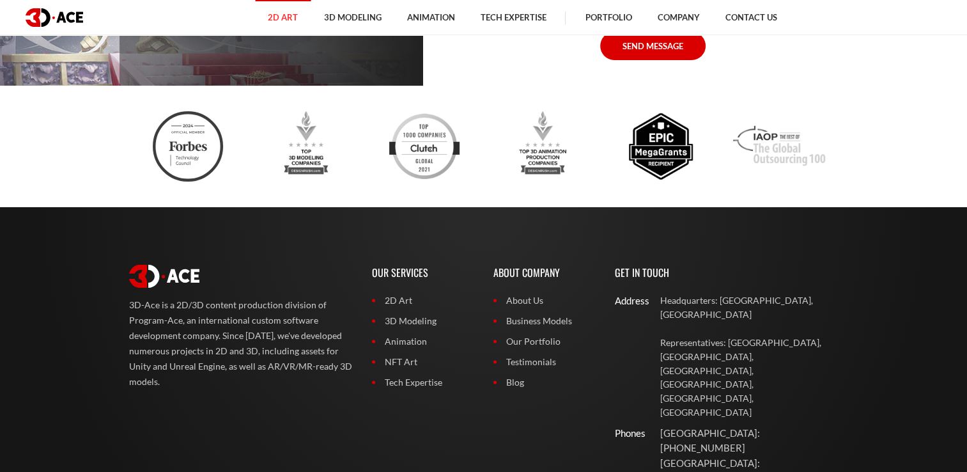
scroll to position [4430, 0]
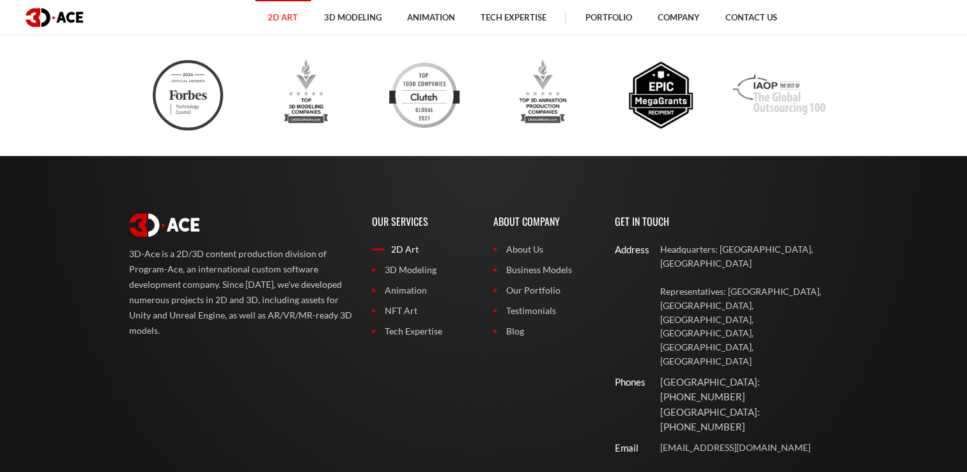
click at [400, 256] on link "2D Art" at bounding box center [423, 249] width 102 height 14
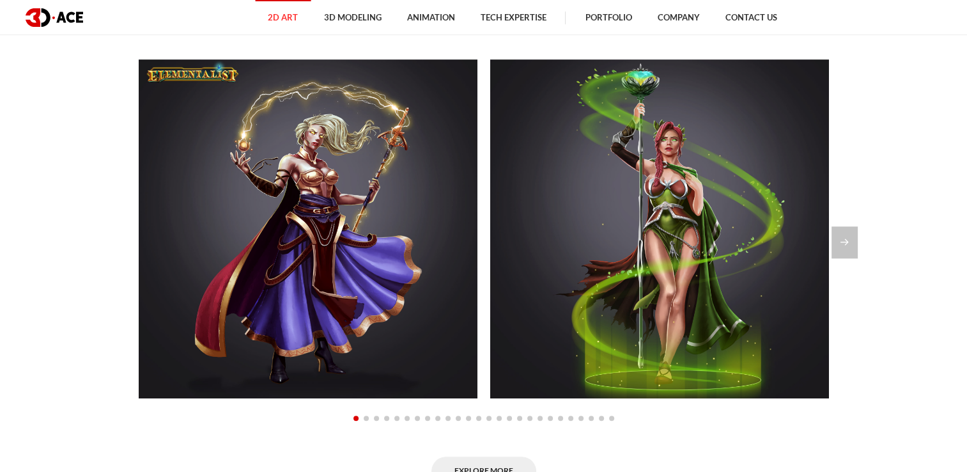
scroll to position [973, 0]
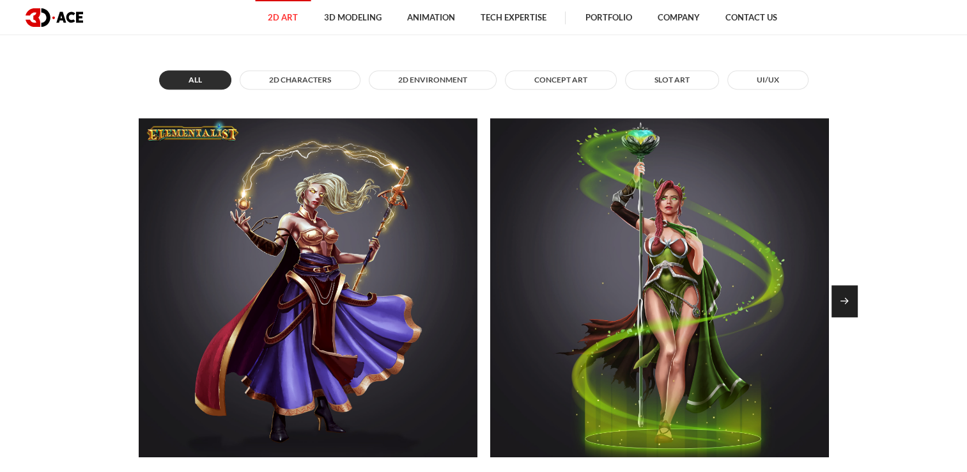
click at [851, 301] on div "Next slide" at bounding box center [845, 301] width 26 height 32
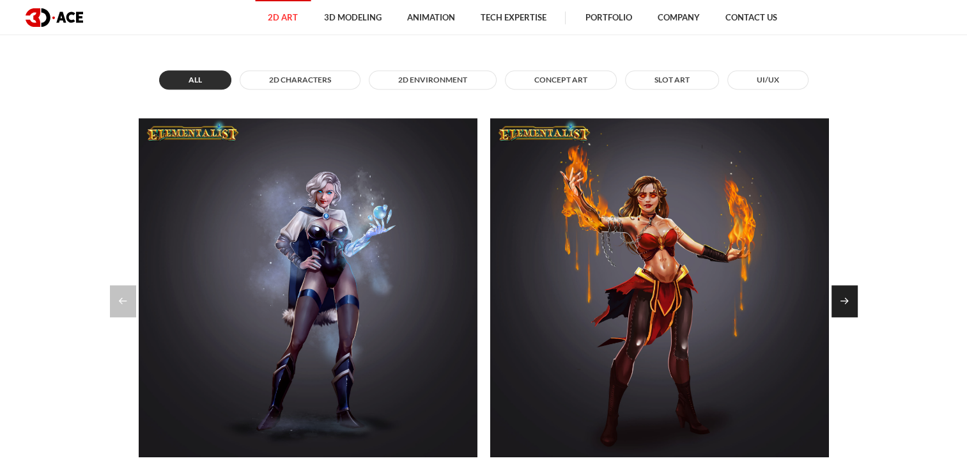
click at [851, 301] on div "Next slide" at bounding box center [845, 301] width 26 height 32
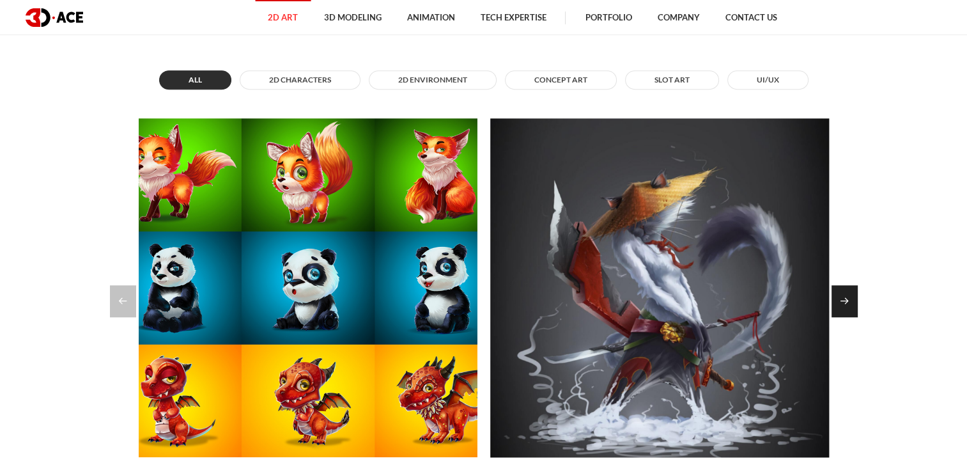
click at [851, 301] on div "Next slide" at bounding box center [845, 301] width 26 height 32
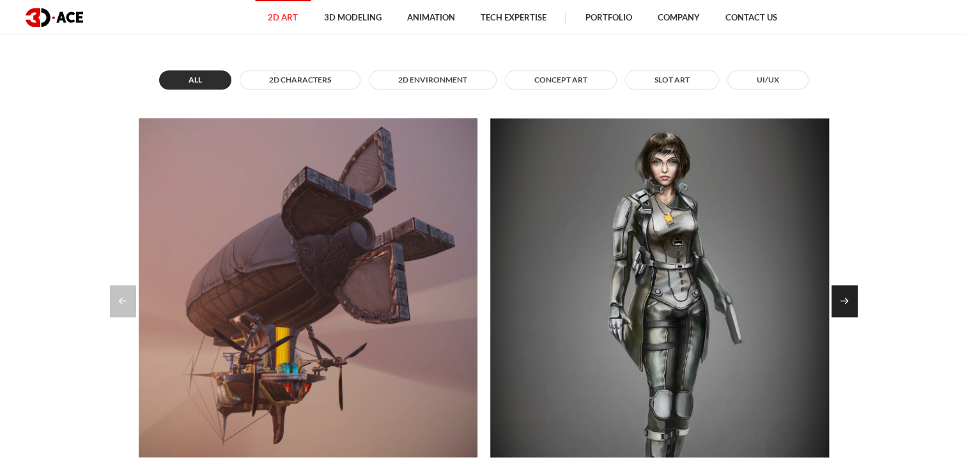
click at [851, 301] on div "Next slide" at bounding box center [845, 301] width 26 height 32
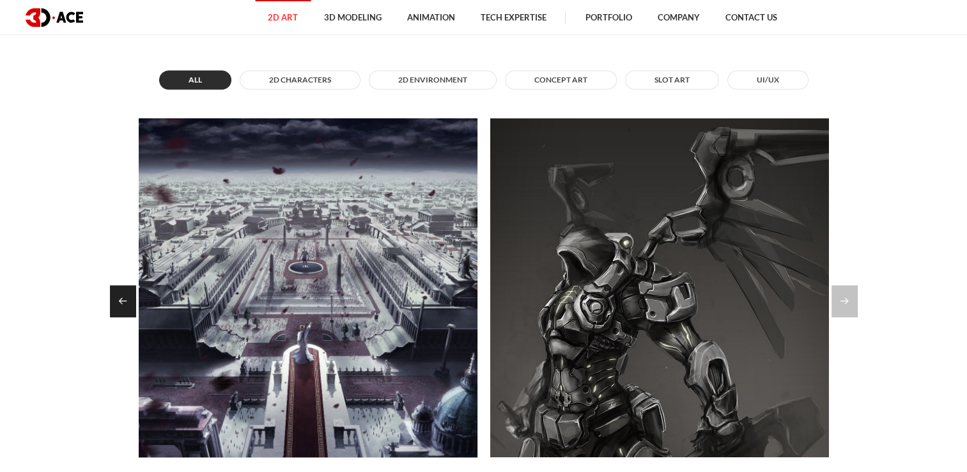
click at [118, 300] on div "Previous slide" at bounding box center [123, 301] width 26 height 32
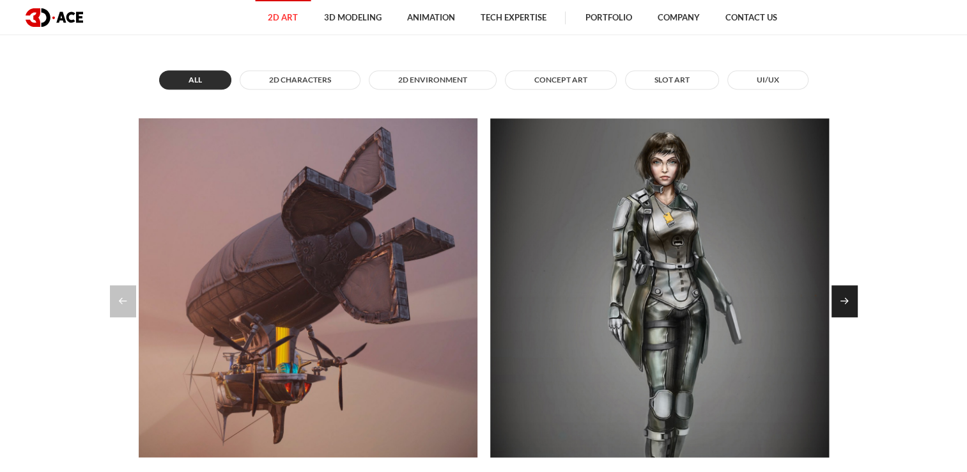
click at [841, 294] on div "Next slide" at bounding box center [845, 301] width 26 height 32
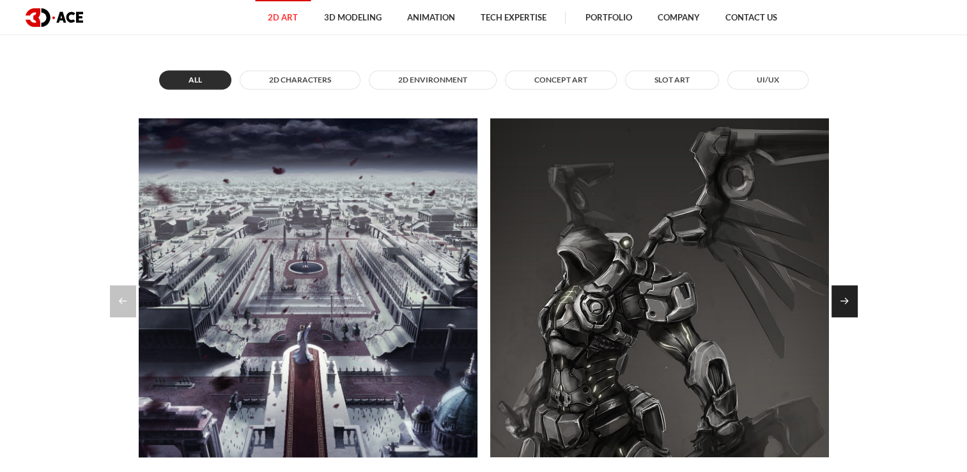
click at [841, 294] on div "Next slide" at bounding box center [845, 301] width 26 height 32
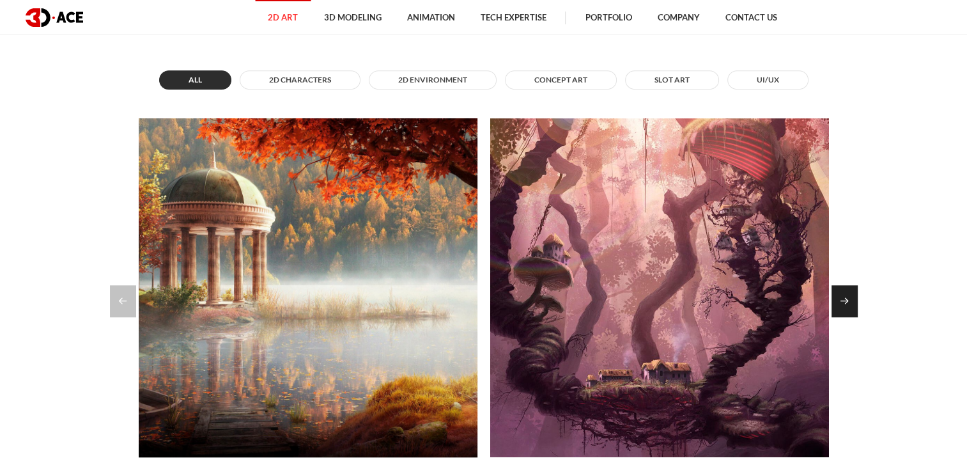
click at [841, 294] on div "Next slide" at bounding box center [845, 301] width 26 height 32
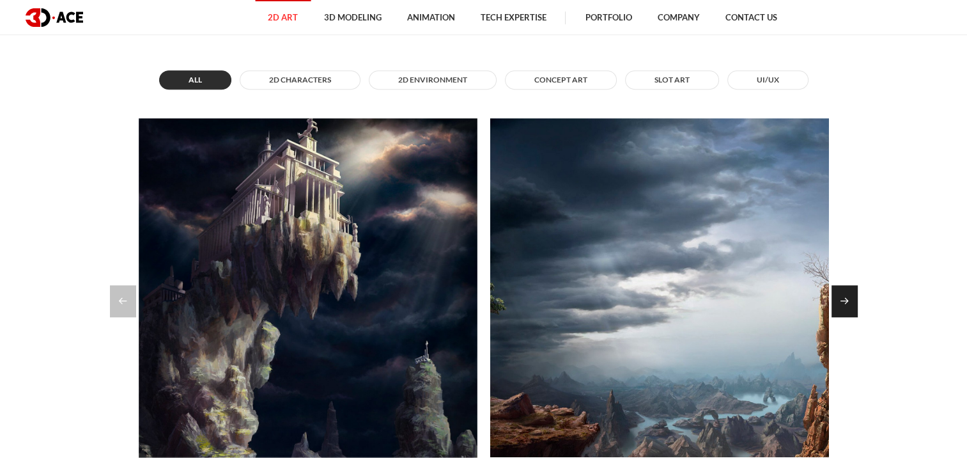
click at [841, 294] on div "Next slide" at bounding box center [845, 301] width 26 height 32
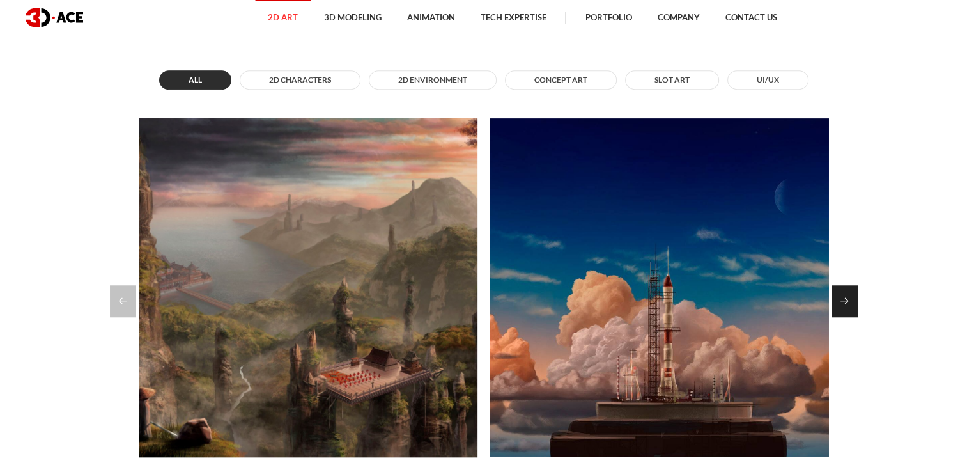
click at [841, 294] on div "Next slide" at bounding box center [845, 301] width 26 height 32
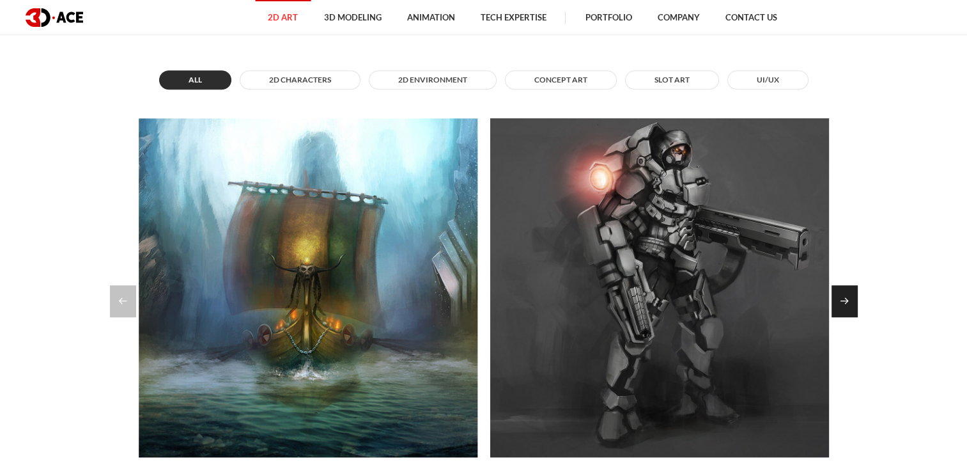
click at [841, 294] on div "Next slide" at bounding box center [845, 301] width 26 height 32
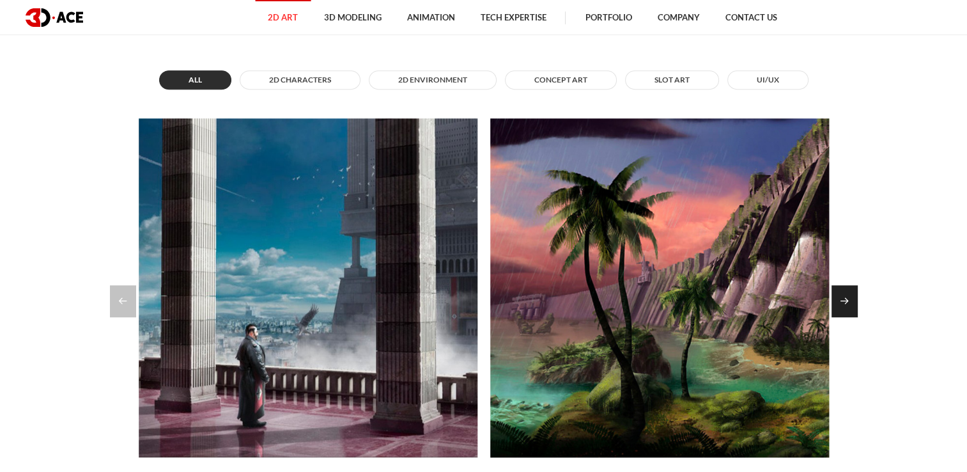
click at [841, 294] on div "Next slide" at bounding box center [845, 301] width 26 height 32
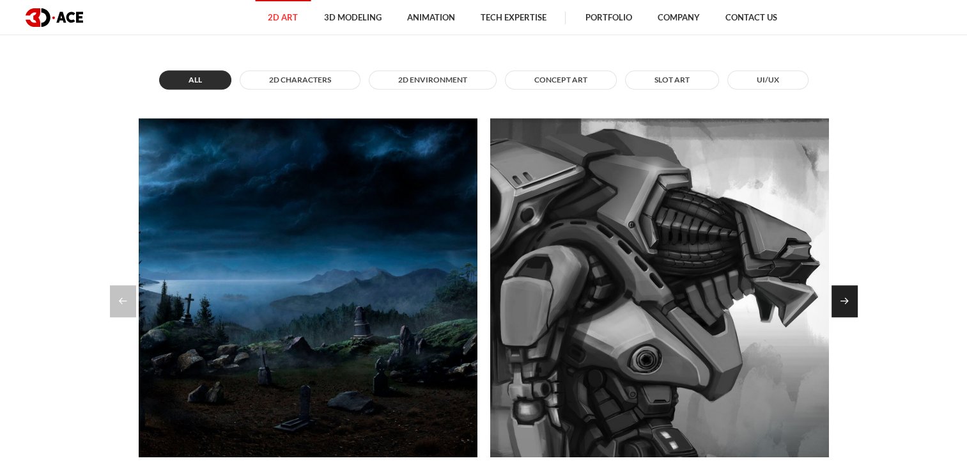
click at [841, 294] on div "Next slide" at bounding box center [845, 301] width 26 height 32
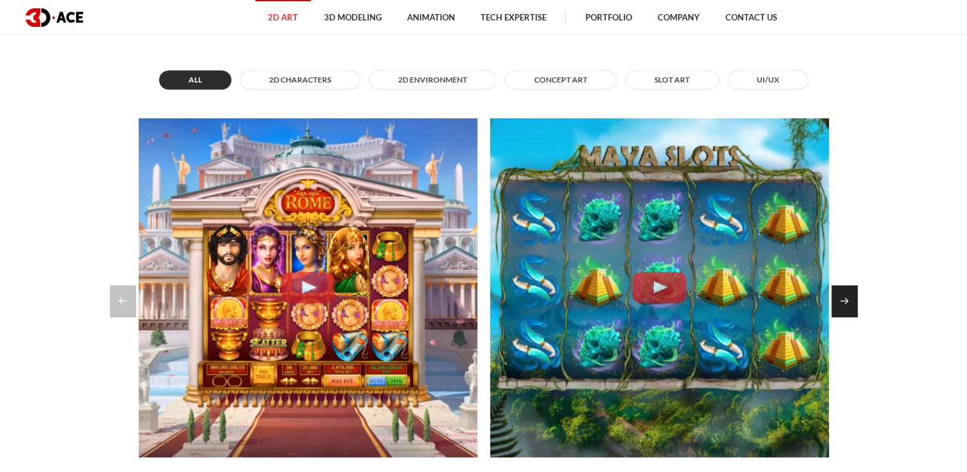
click at [841, 294] on div "Next slide" at bounding box center [845, 301] width 26 height 32
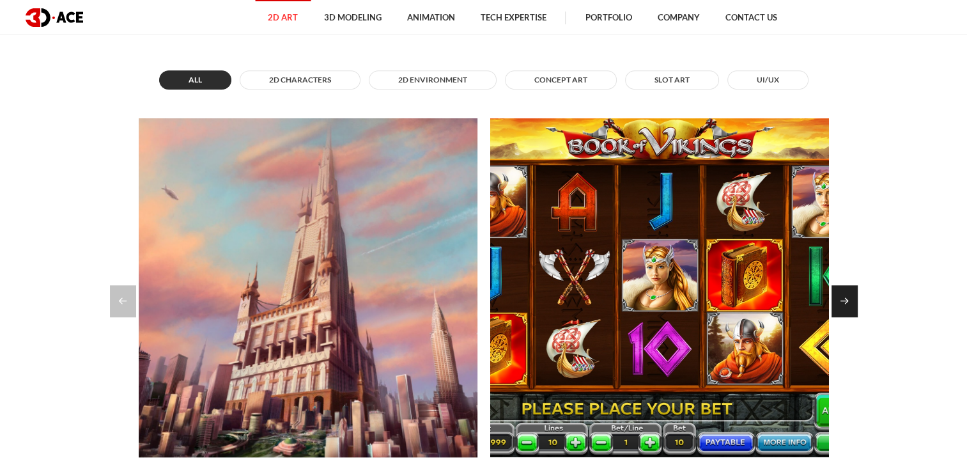
click at [841, 294] on div "Next slide" at bounding box center [845, 301] width 26 height 32
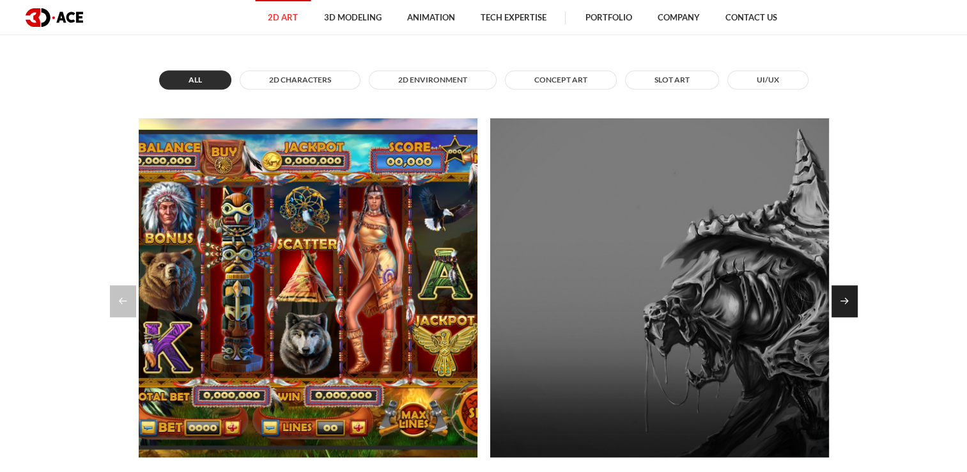
click at [841, 294] on div "Next slide" at bounding box center [845, 301] width 26 height 32
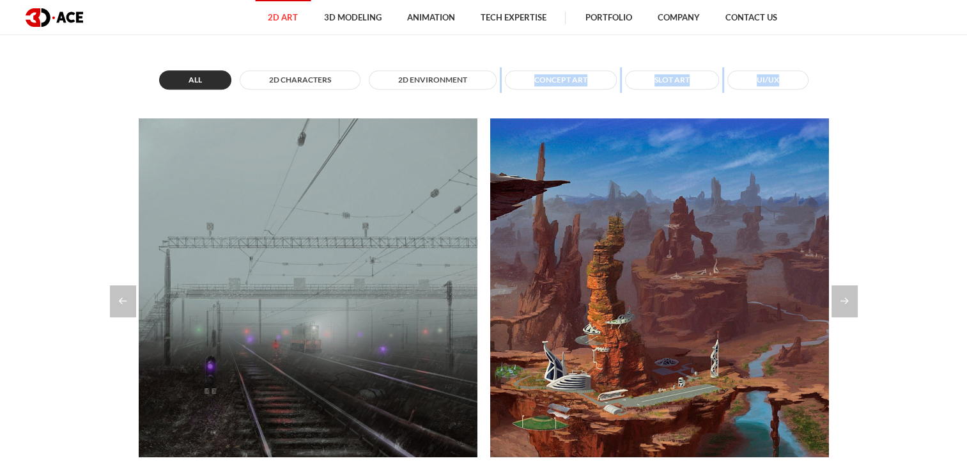
drag, startPoint x: 841, startPoint y: 294, endPoint x: 473, endPoint y: 88, distance: 422.5
click at [473, 88] on div "All 2D Characters 2D Environment Concept Art Slot Art UI/UX Elementalist, Storm…" at bounding box center [484, 305] width 710 height 477
click at [325, 81] on button "2D Characters" at bounding box center [300, 79] width 121 height 19
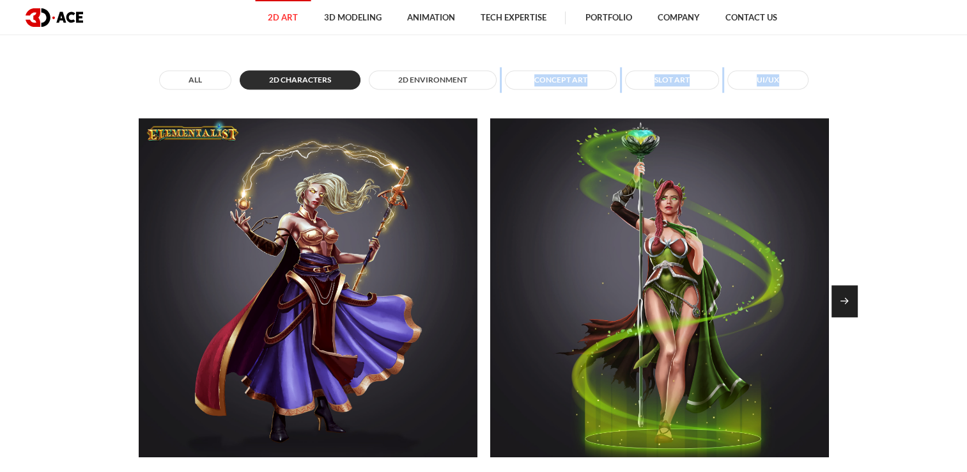
click at [857, 304] on div "Next slide" at bounding box center [845, 301] width 26 height 32
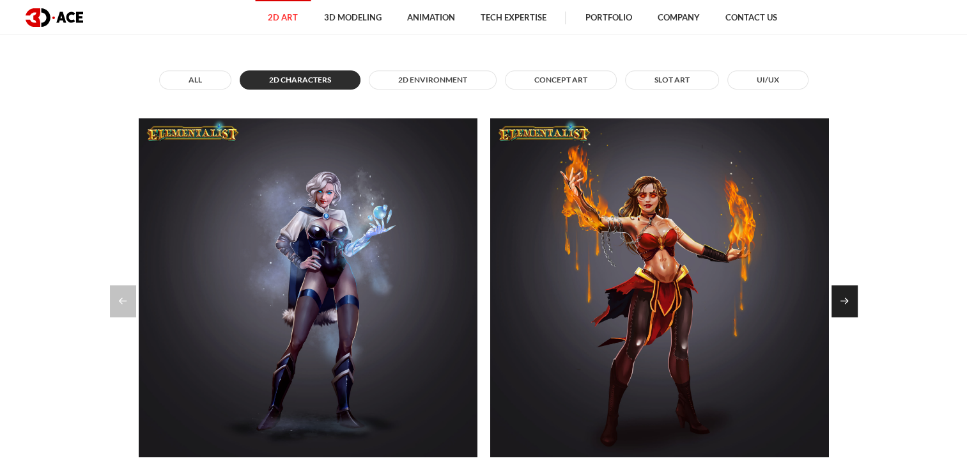
click at [857, 304] on div "Next slide" at bounding box center [845, 301] width 26 height 32
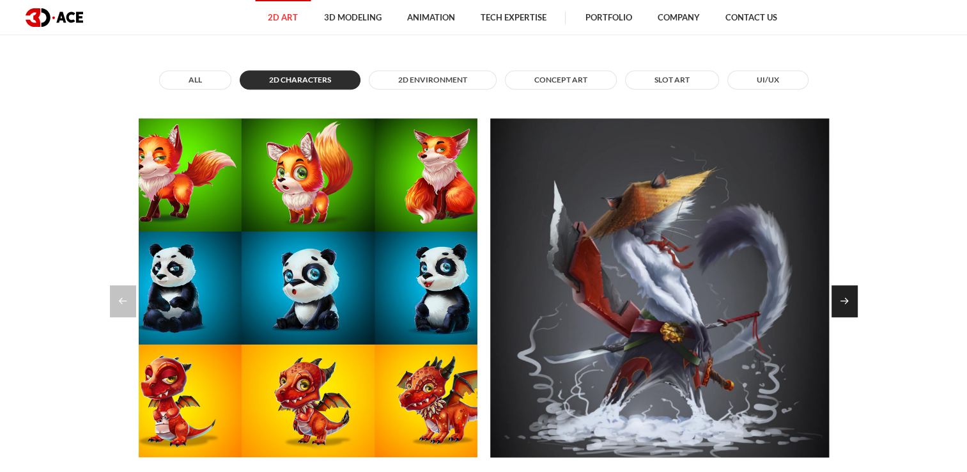
click at [857, 304] on div "Next slide" at bounding box center [845, 301] width 26 height 32
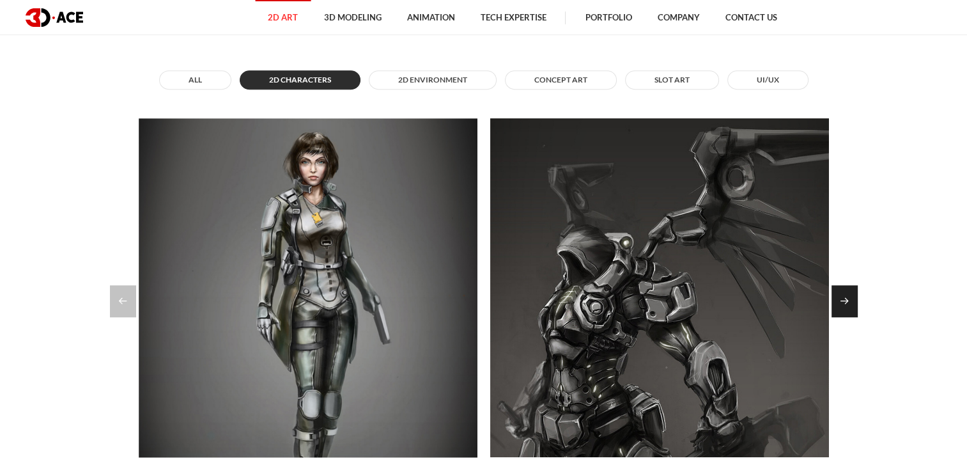
click at [857, 304] on div "Next slide" at bounding box center [845, 301] width 26 height 32
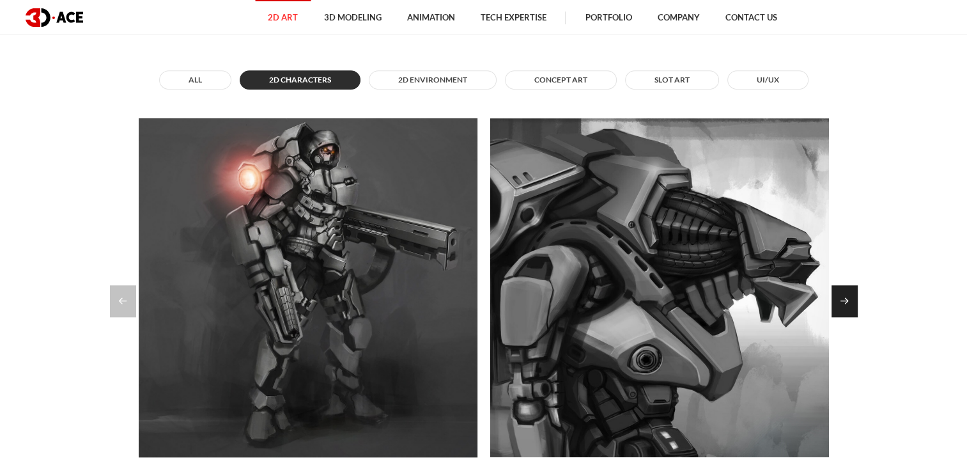
click at [857, 304] on div "Next slide" at bounding box center [845, 301] width 26 height 32
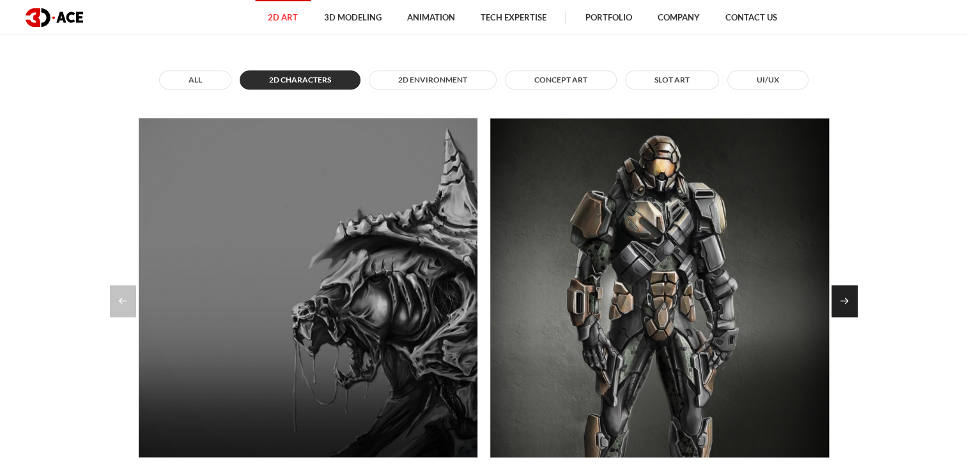
click at [857, 304] on div "Next slide" at bounding box center [845, 301] width 26 height 32
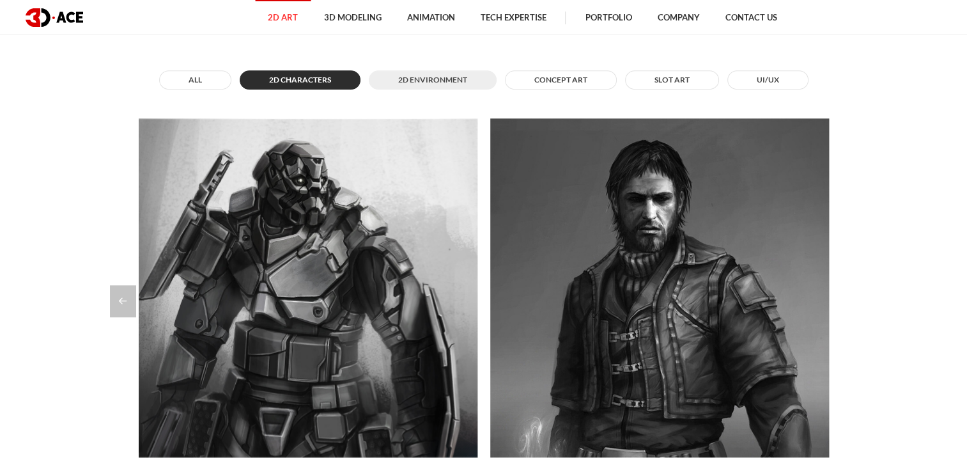
click at [445, 83] on button "2D Environment" at bounding box center [433, 79] width 128 height 19
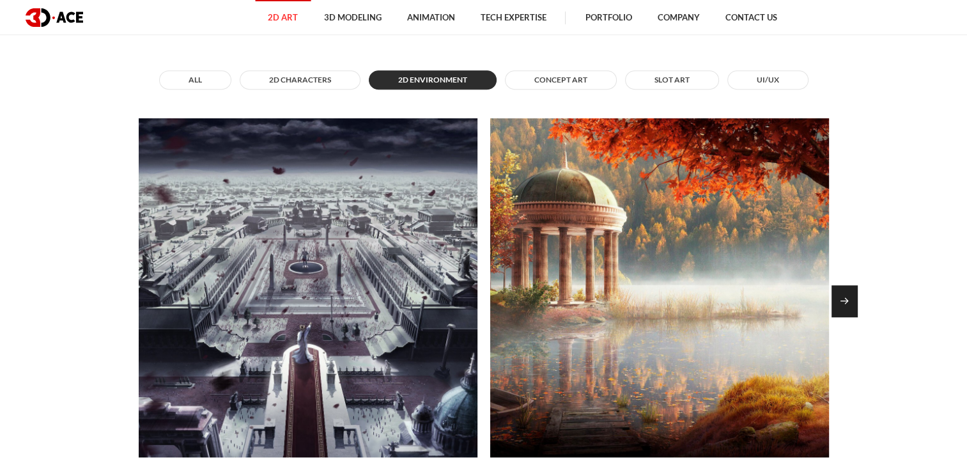
click at [847, 295] on div "Next slide" at bounding box center [845, 301] width 26 height 32
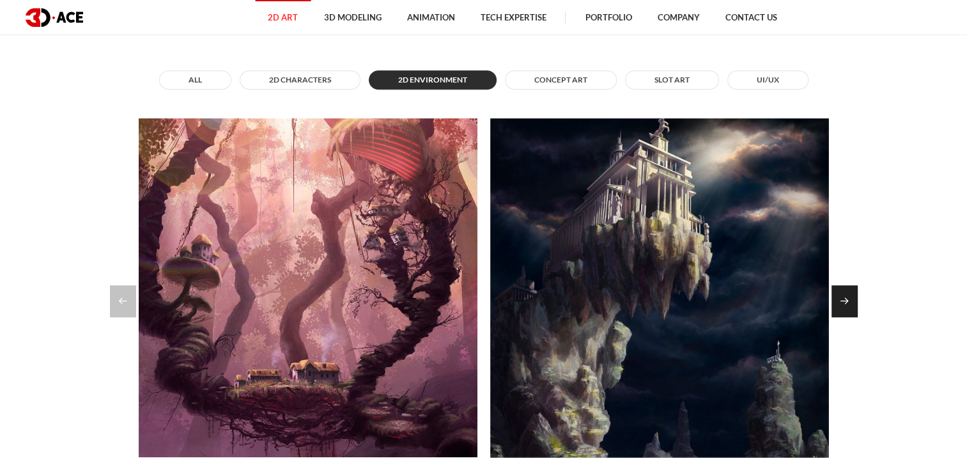
click at [847, 295] on div "Next slide" at bounding box center [845, 301] width 26 height 32
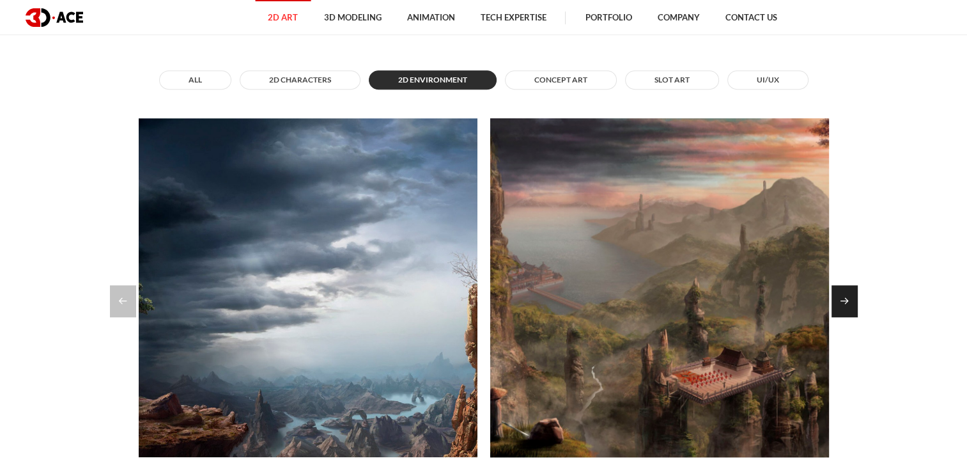
click at [847, 295] on div "Next slide" at bounding box center [845, 301] width 26 height 32
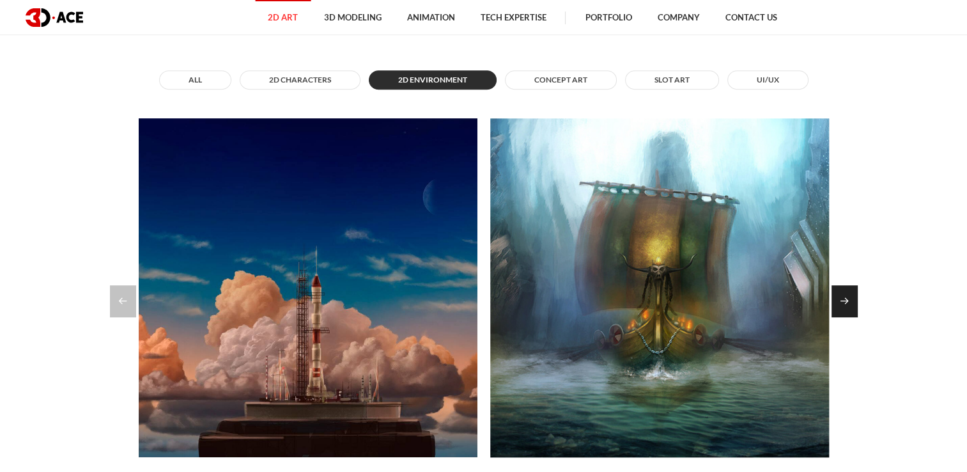
click at [847, 295] on div "Next slide" at bounding box center [845, 301] width 26 height 32
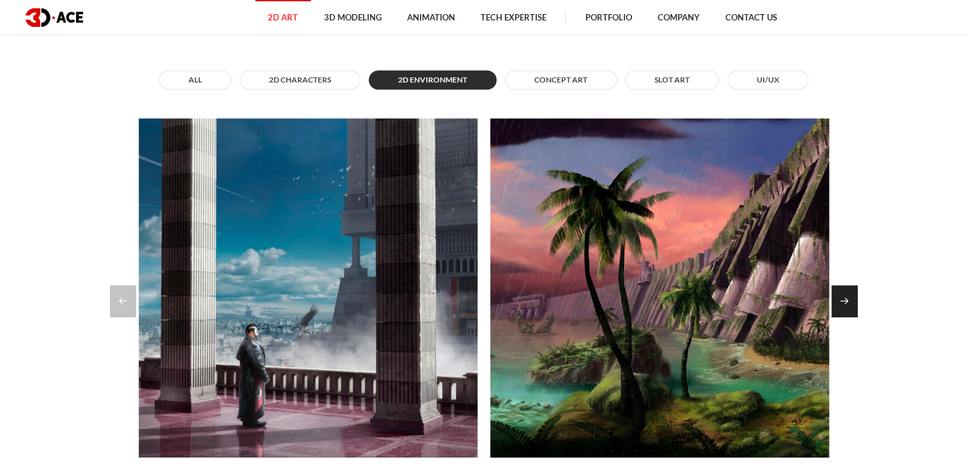
click at [847, 295] on div "Next slide" at bounding box center [845, 301] width 26 height 32
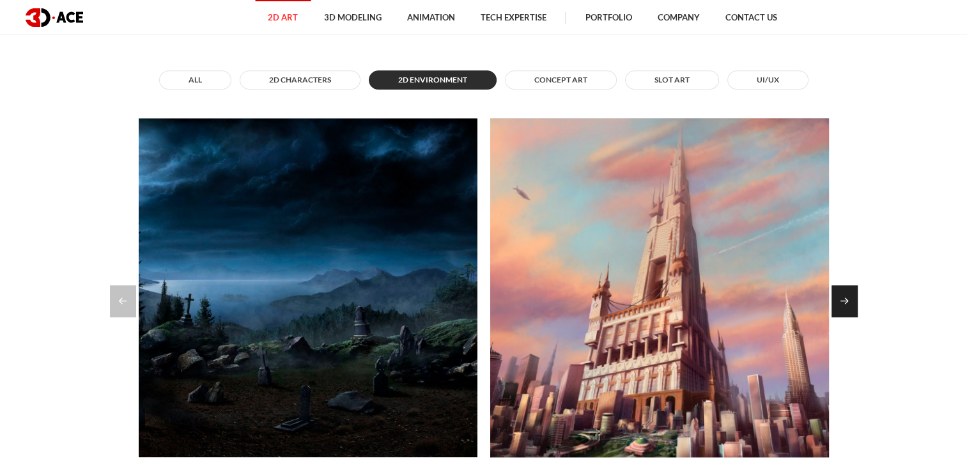
click at [847, 295] on div "Next slide" at bounding box center [845, 301] width 26 height 32
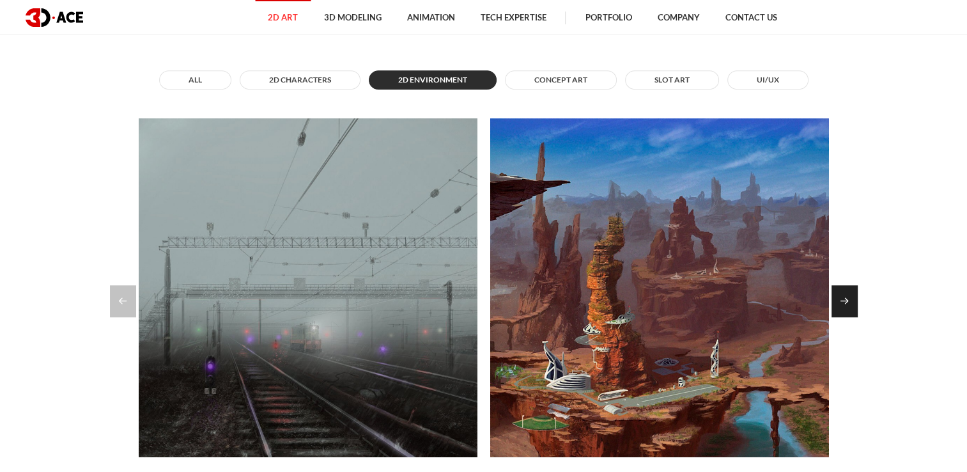
click at [847, 295] on div "Next slide" at bounding box center [845, 301] width 26 height 32
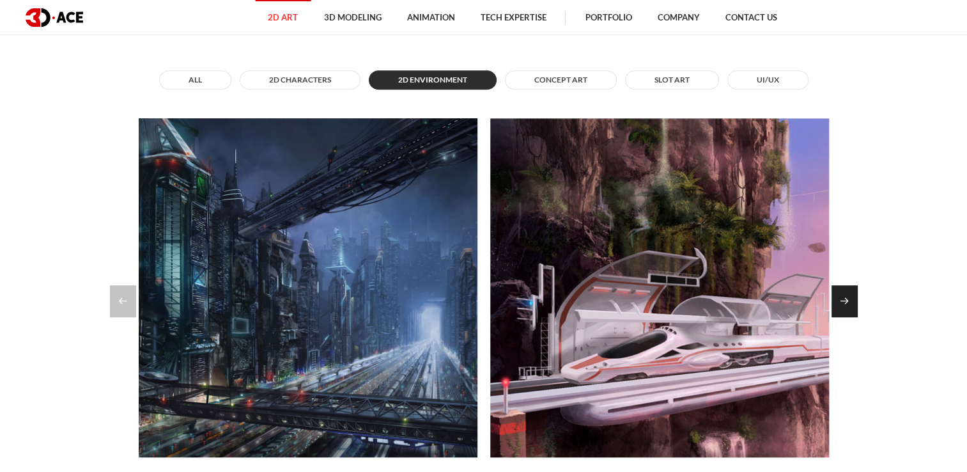
click at [847, 295] on div "Next slide" at bounding box center [845, 301] width 26 height 32
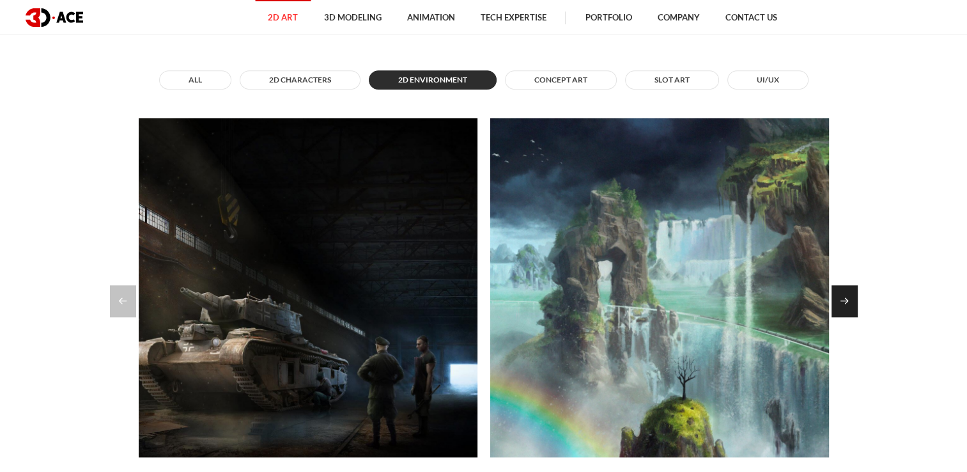
click at [847, 295] on div "Next slide" at bounding box center [845, 301] width 26 height 32
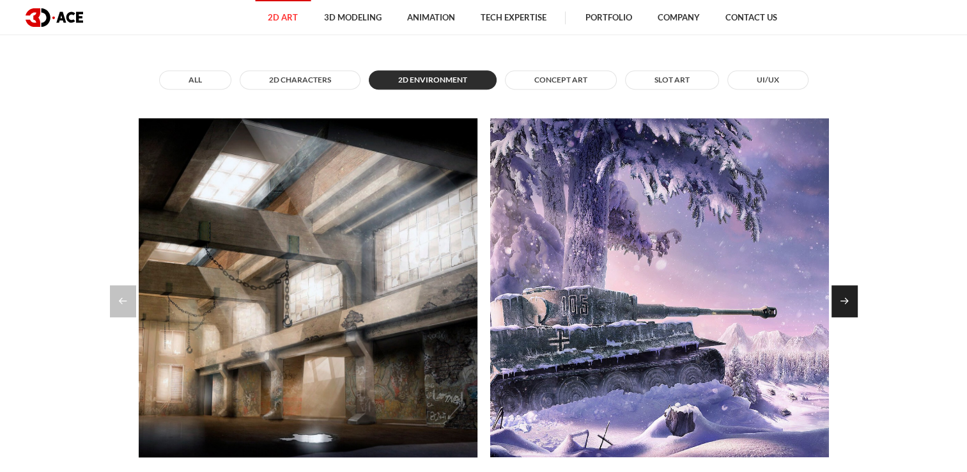
click at [847, 295] on div "Next slide" at bounding box center [845, 301] width 26 height 32
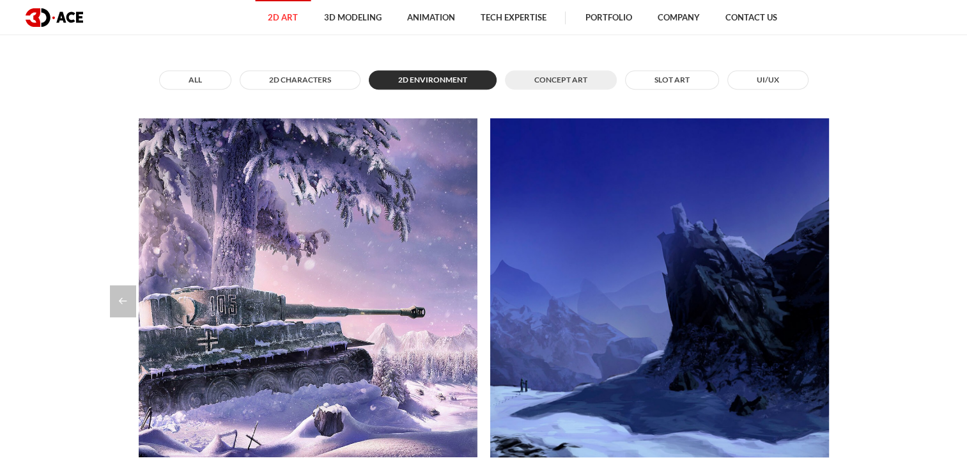
click at [542, 81] on button "Concept Art" at bounding box center [561, 79] width 112 height 19
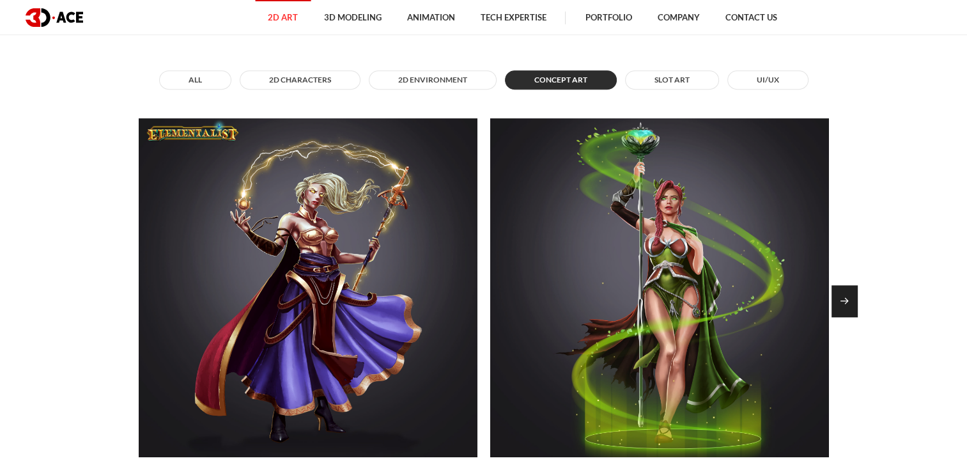
click at [841, 301] on div "Next slide" at bounding box center [845, 301] width 26 height 32
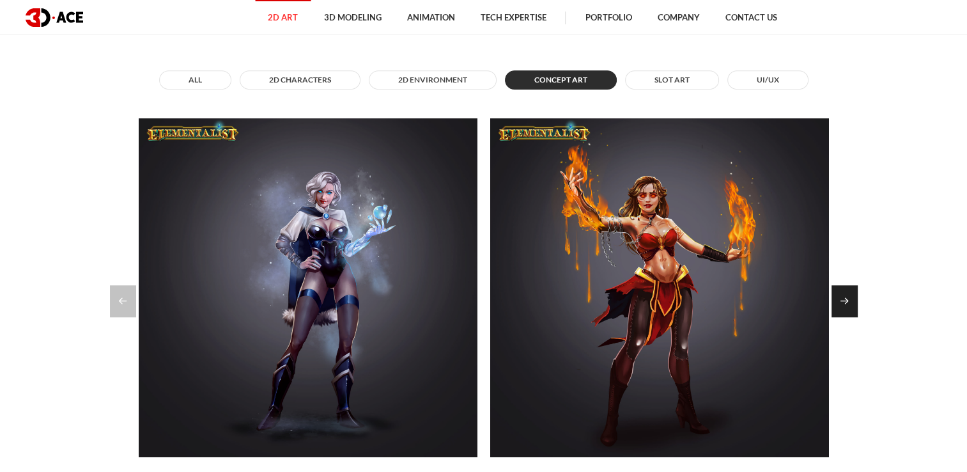
click at [841, 301] on div "Next slide" at bounding box center [845, 301] width 26 height 32
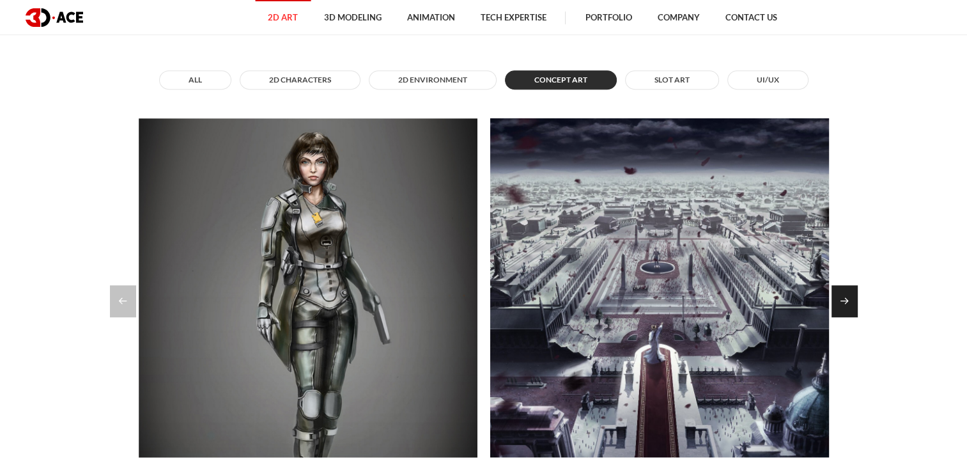
click at [841, 301] on div "Next slide" at bounding box center [845, 301] width 26 height 32
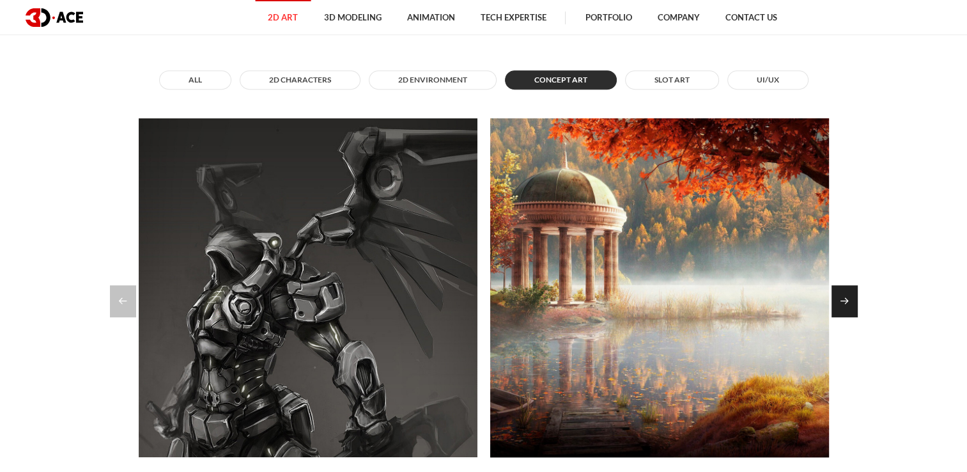
click at [841, 301] on div "Next slide" at bounding box center [845, 301] width 26 height 32
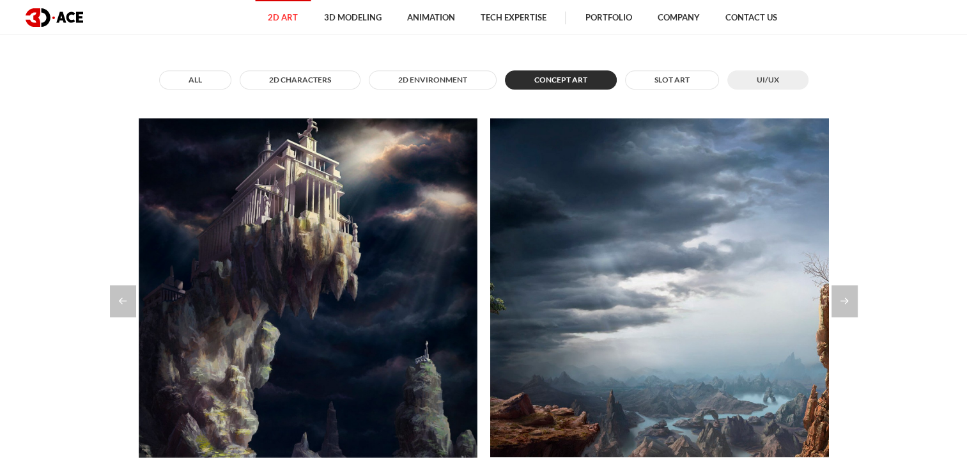
click at [758, 82] on button "UI/UX" at bounding box center [768, 79] width 81 height 19
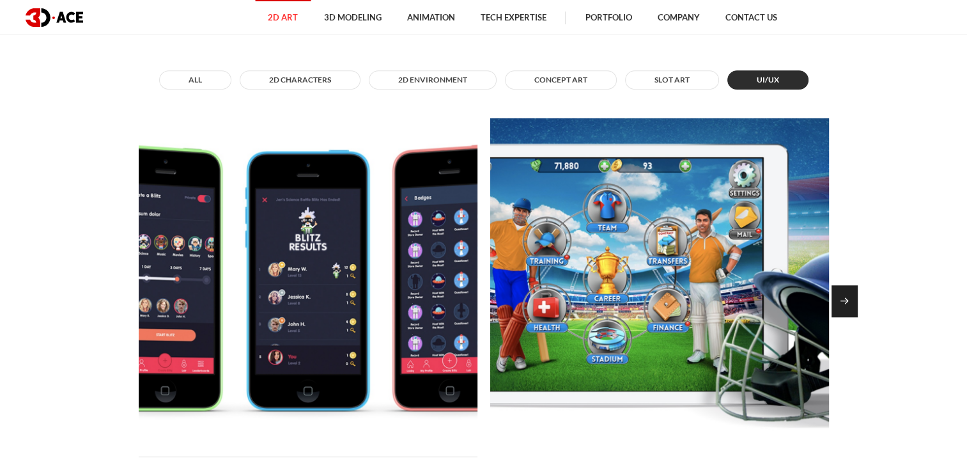
click at [841, 313] on div "Next slide" at bounding box center [845, 301] width 26 height 32
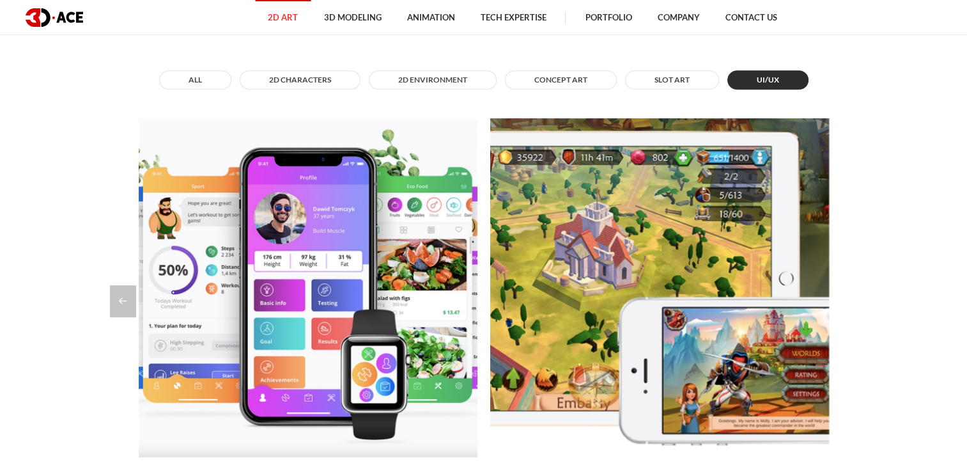
click at [841, 313] on div at bounding box center [484, 301] width 748 height 32
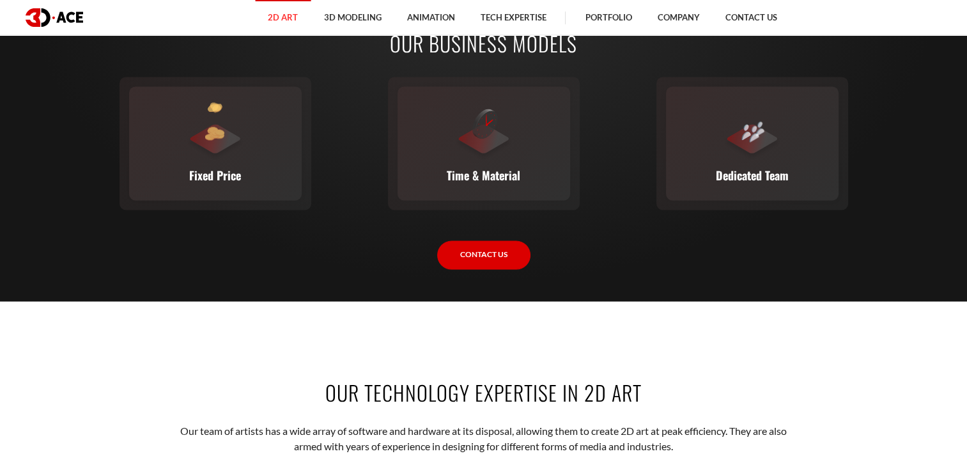
scroll to position [1458, 0]
